Goal: Task Accomplishment & Management: Manage account settings

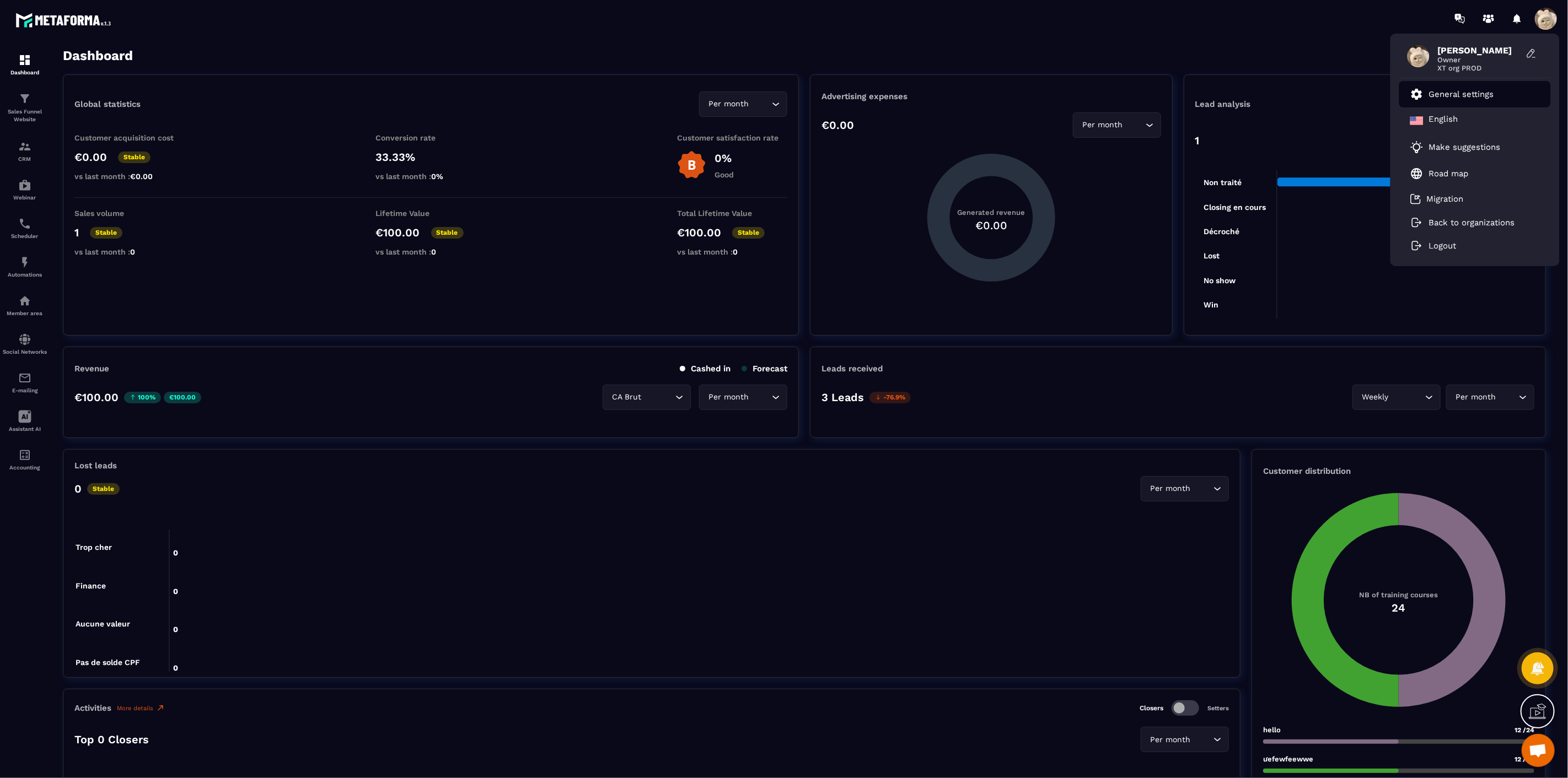
click at [1514, 91] on li "General settings" at bounding box center [1475, 95] width 152 height 27
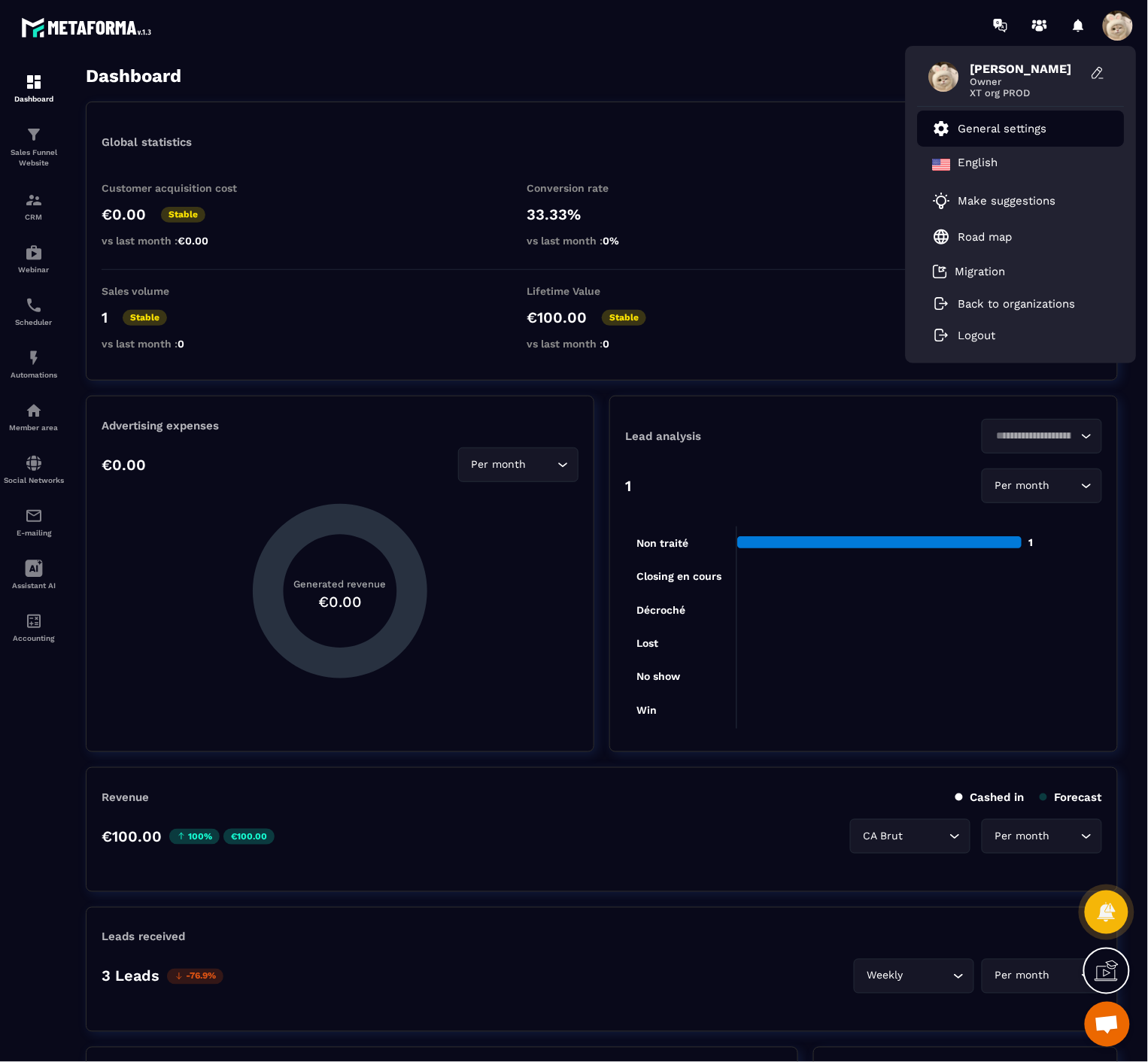
click at [975, 124] on p "General settings" at bounding box center [1003, 128] width 89 height 14
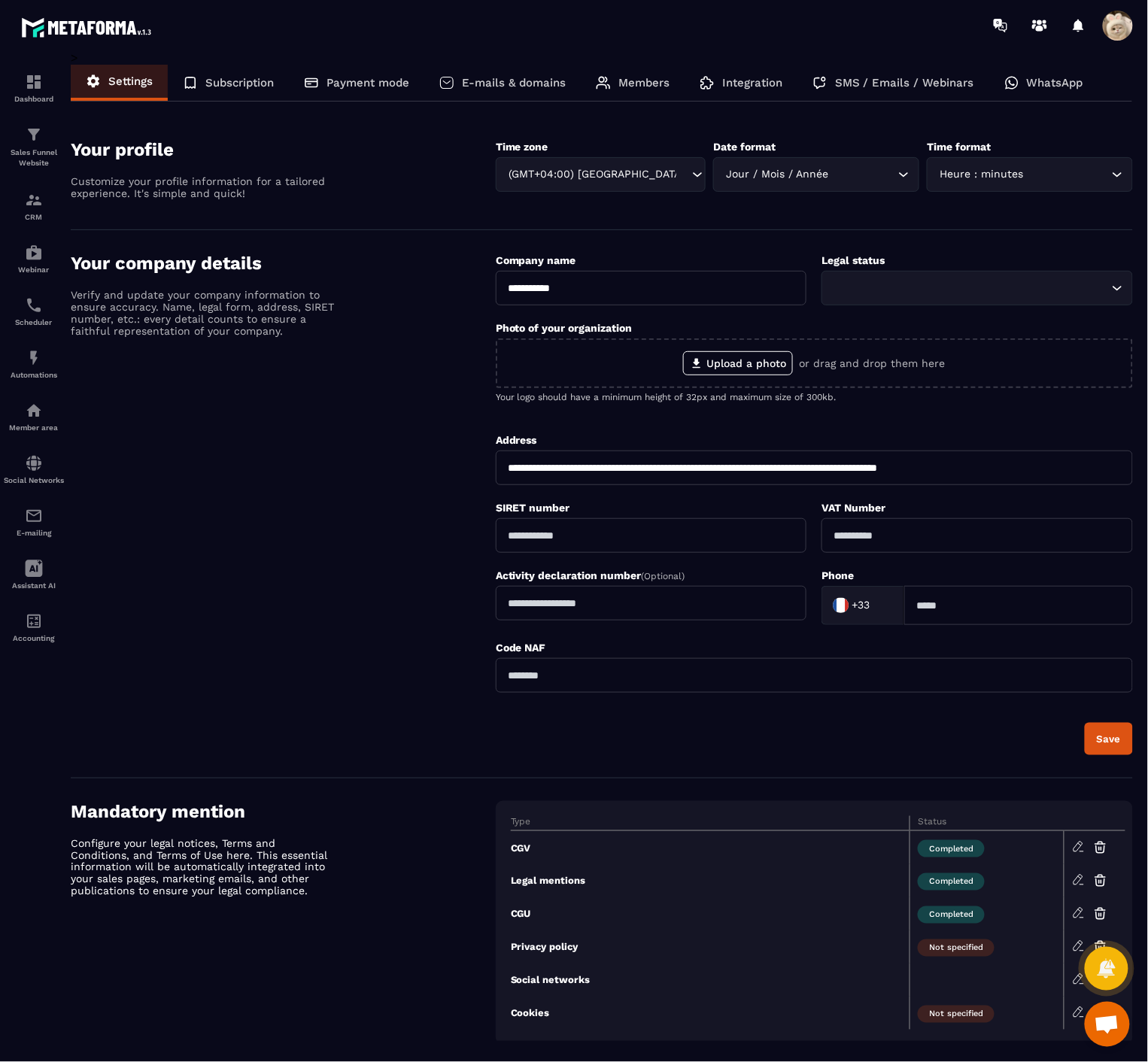
click at [1041, 85] on p "WhatsApp" at bounding box center [1054, 83] width 56 height 14
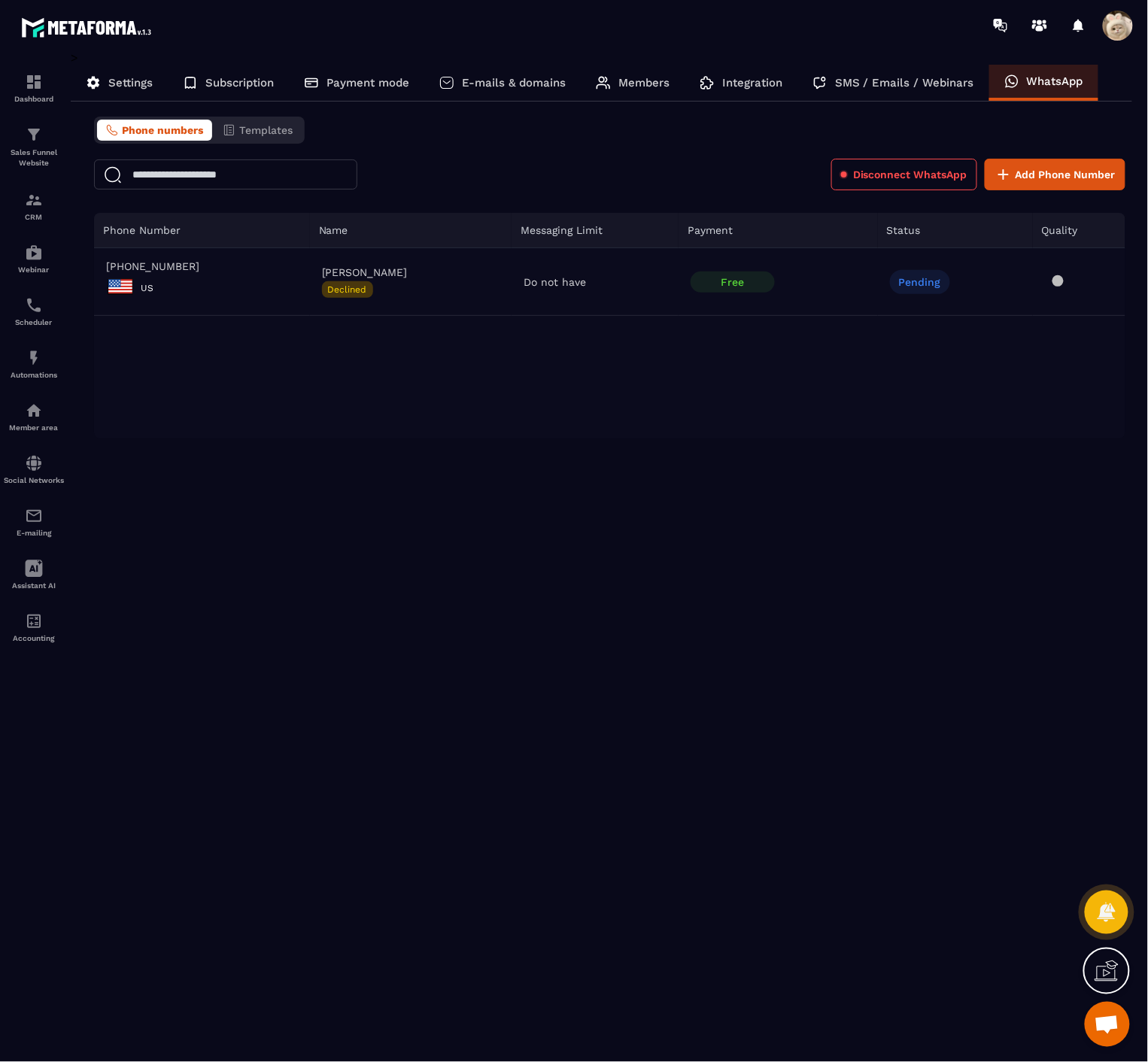
click at [1113, 30] on span at bounding box center [1117, 25] width 30 height 30
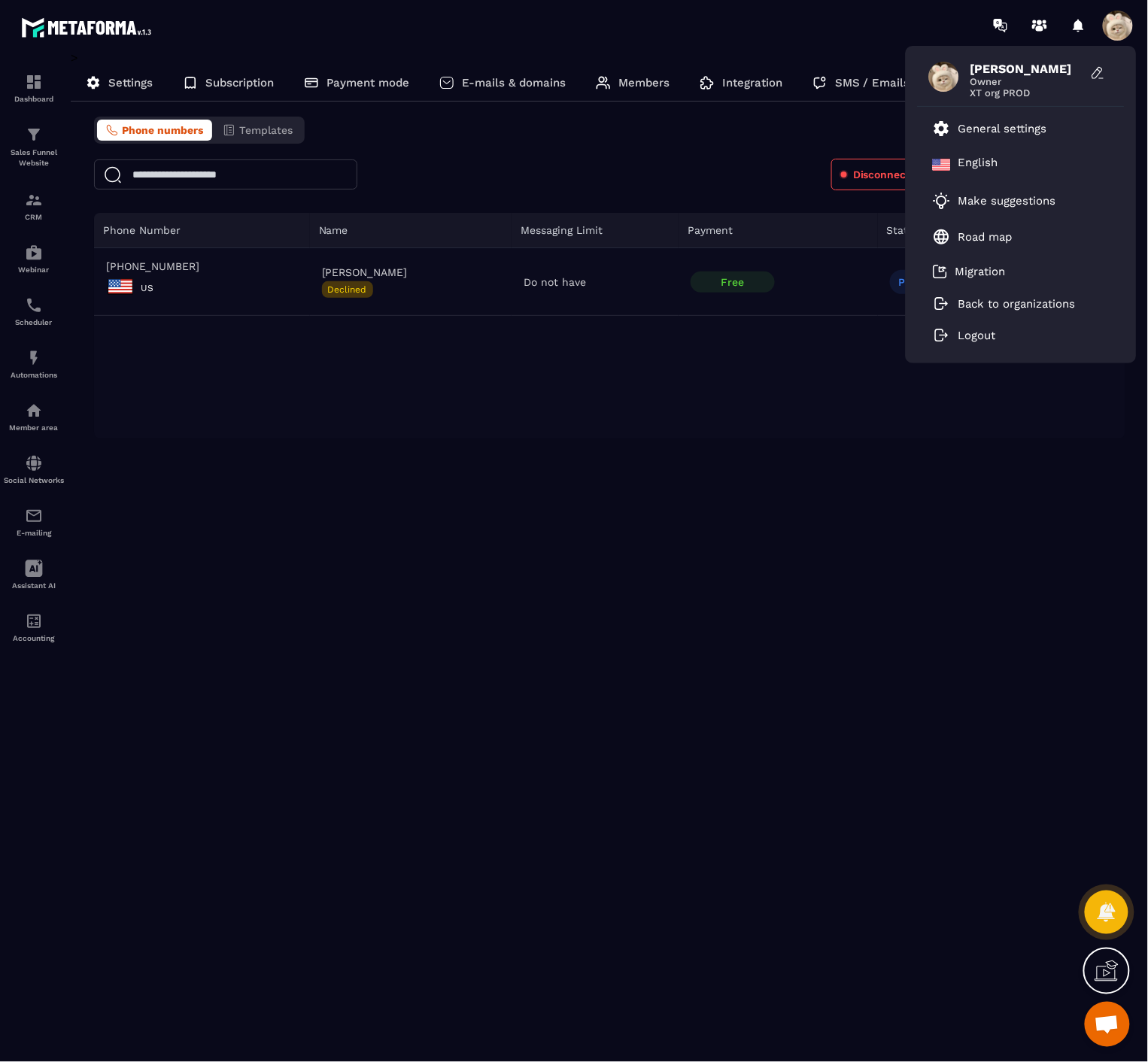
click at [741, 589] on div "> Settings Subscription Payment mode E-mails & domains Members Integration SMS …" at bounding box center [601, 545] width 1062 height 991
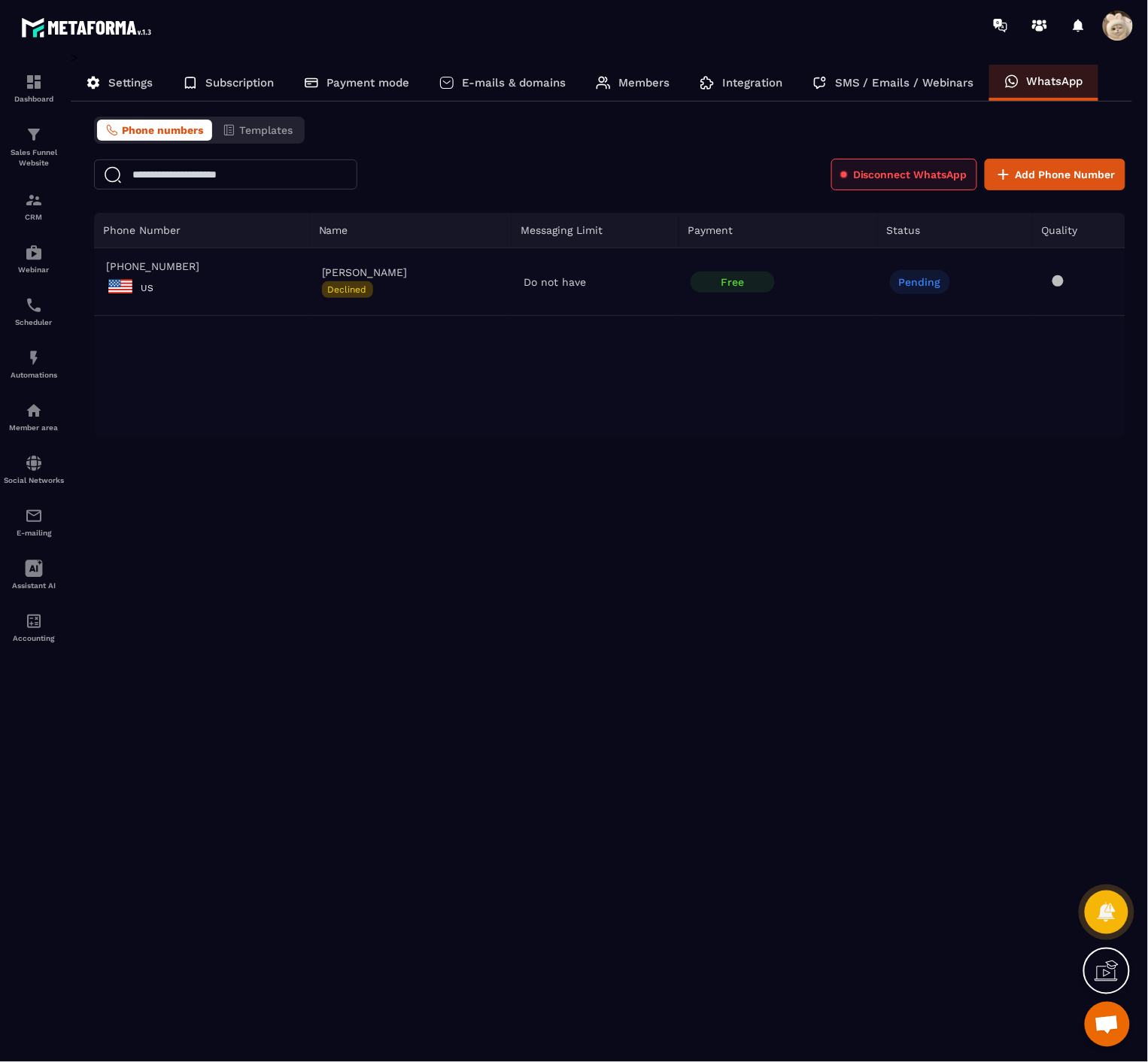
click at [934, 170] on span "Disconnect WhatsApp" at bounding box center [910, 174] width 114 height 15
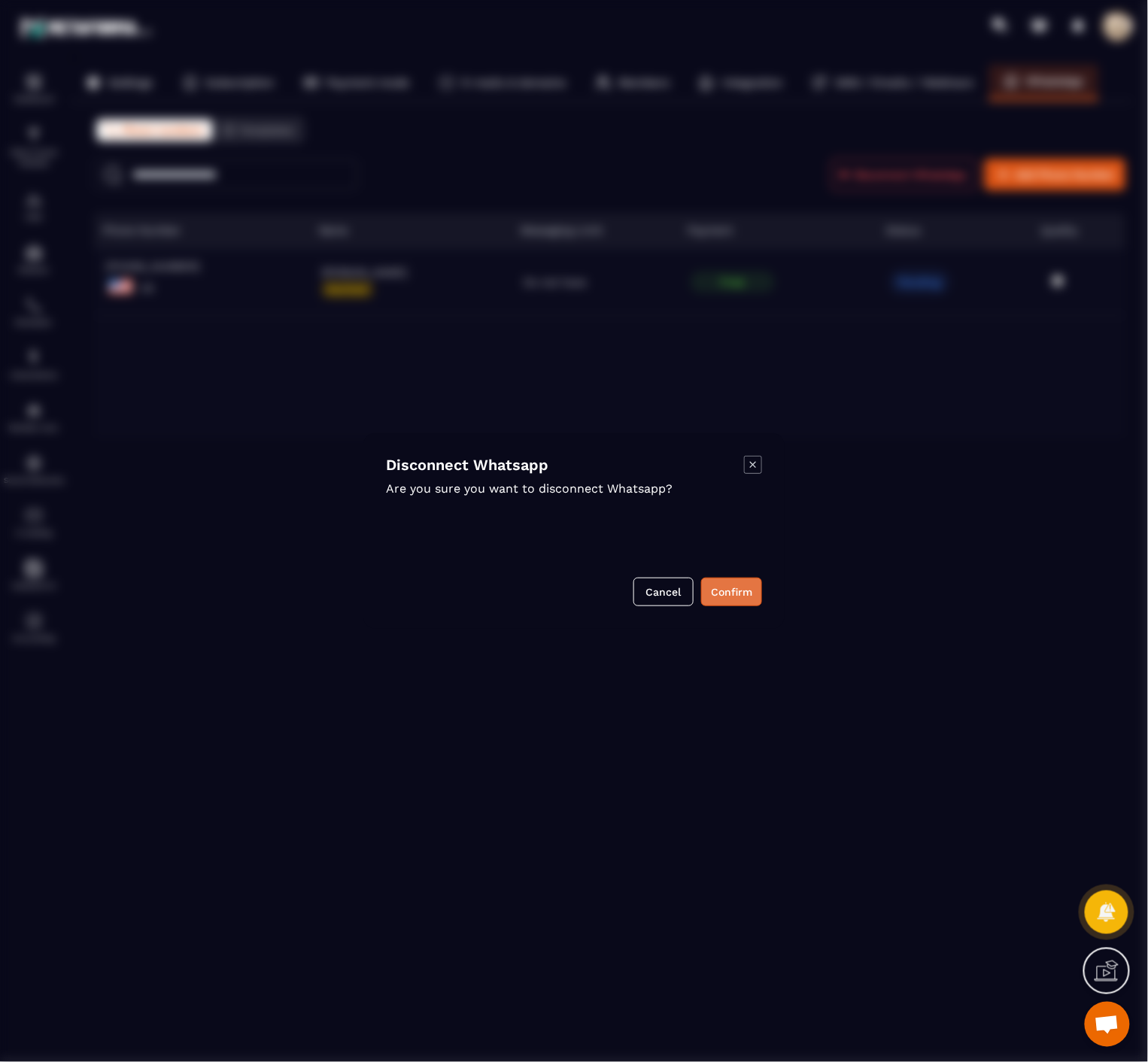
click at [726, 594] on button "Confirm" at bounding box center [731, 591] width 61 height 28
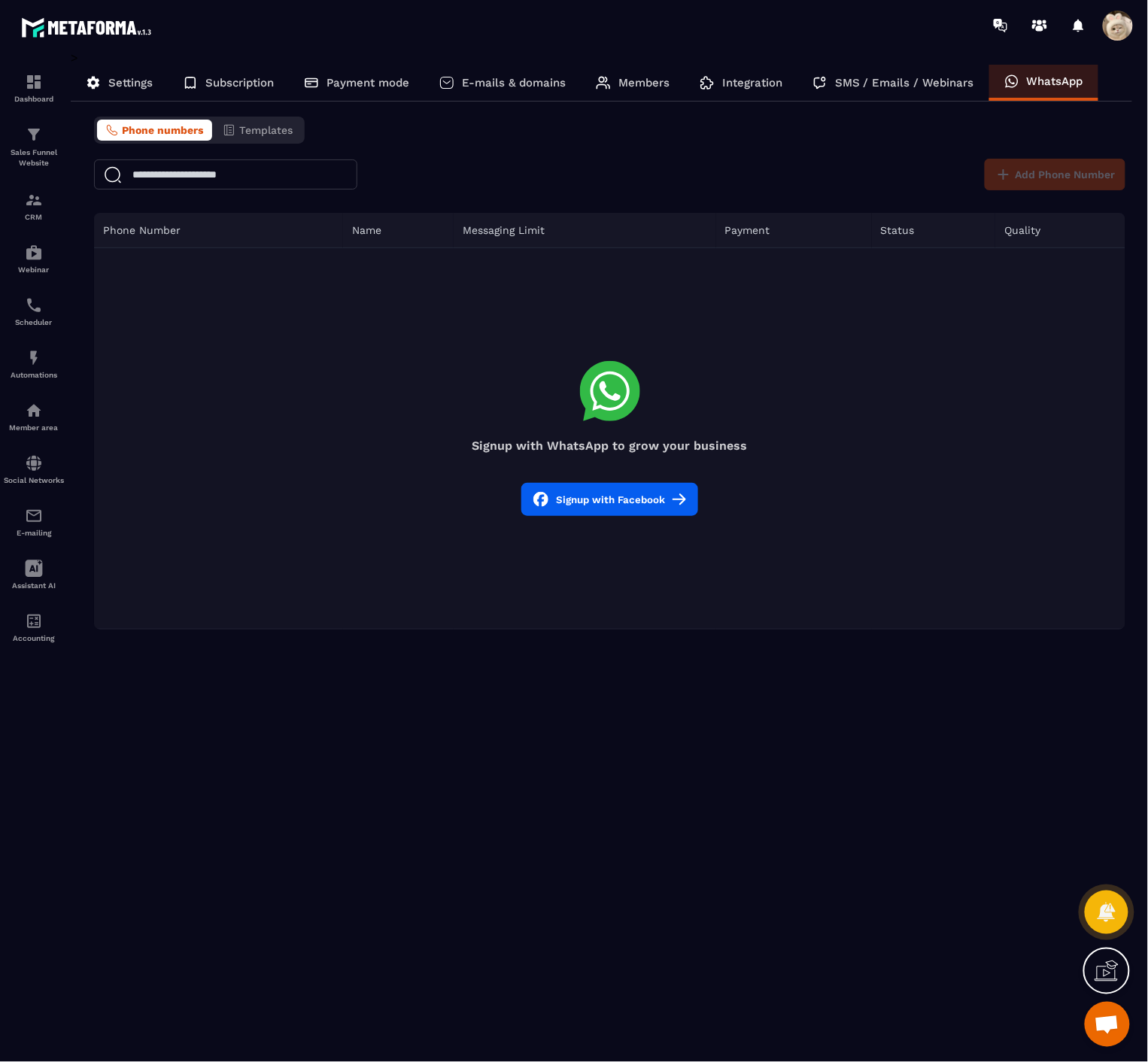
click at [630, 499] on button "Signup with Facebook" at bounding box center [609, 500] width 177 height 33
